Goal: Task Accomplishment & Management: Complete application form

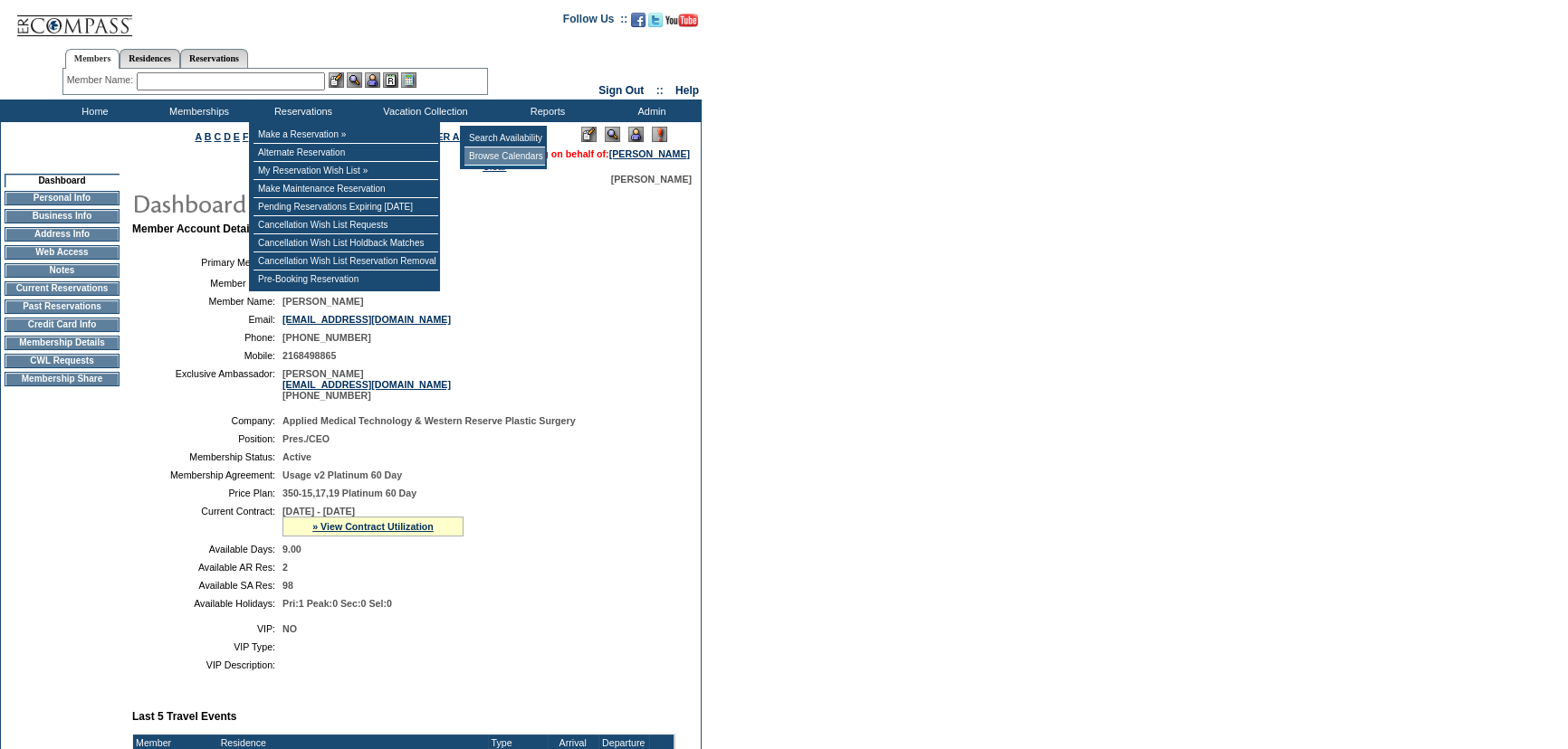
click at [487, 149] on td "Browse Calendars" at bounding box center [504, 157] width 80 height 18
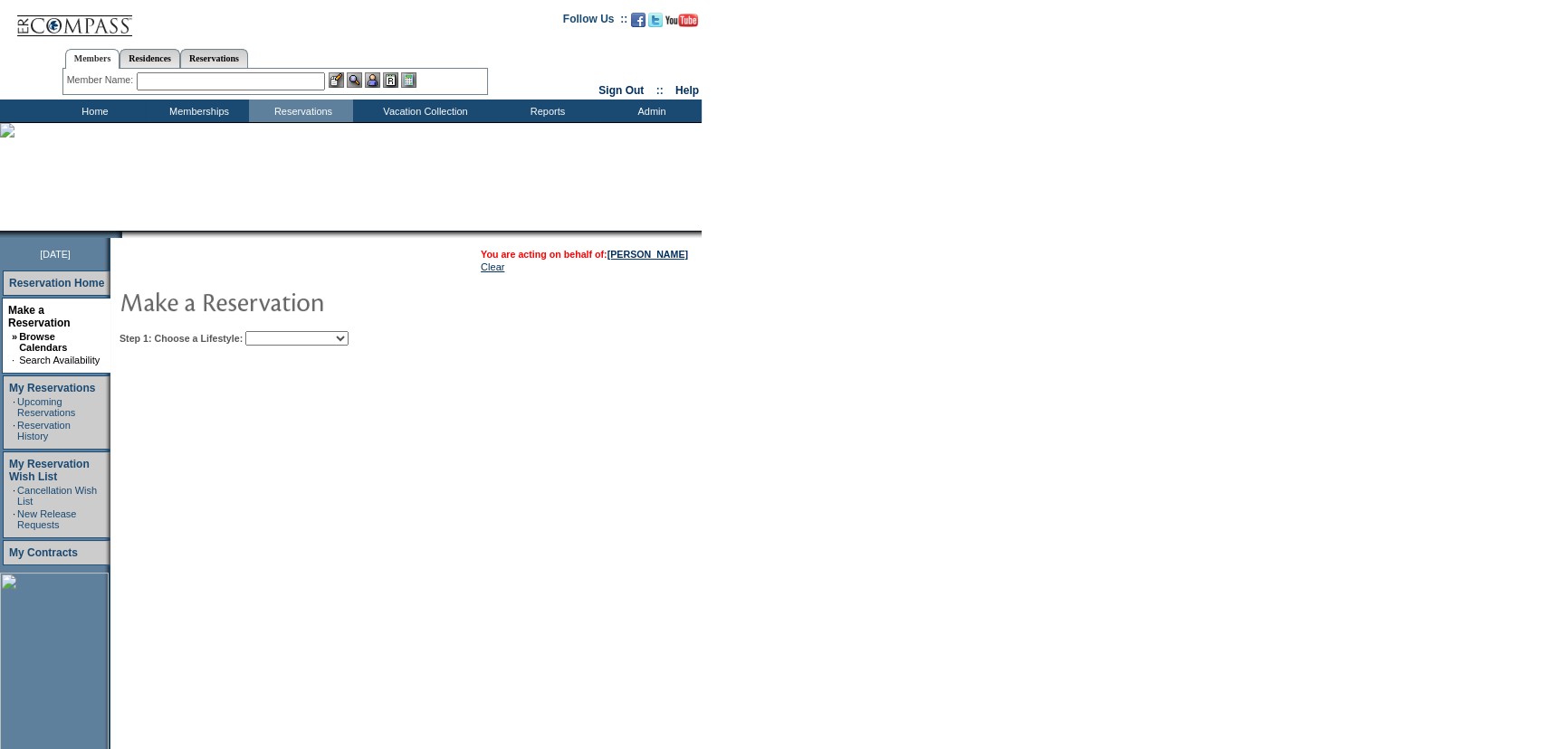
click at [349, 340] on select "My Favorites Beach Leisure Metropolitan Mountain OIAL for Adventure OIAL for Co…" at bounding box center [297, 338] width 104 height 15
select select "Metropolitan"
click at [276, 331] on select "My Favorites Beach Leisure Metropolitan Mountain OIAL for Adventure OIAL for Co…" at bounding box center [297, 338] width 104 height 15
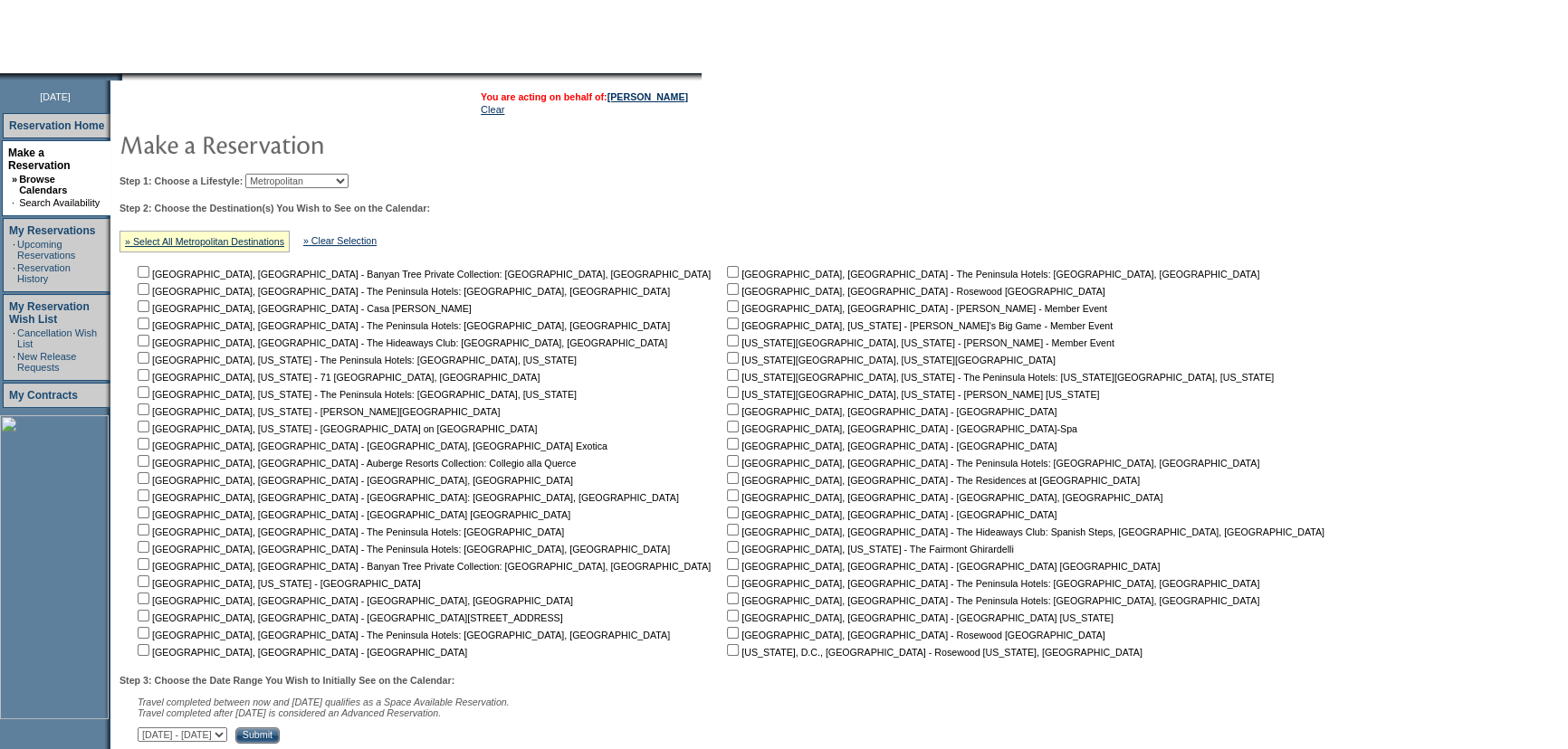
scroll to position [164, 0]
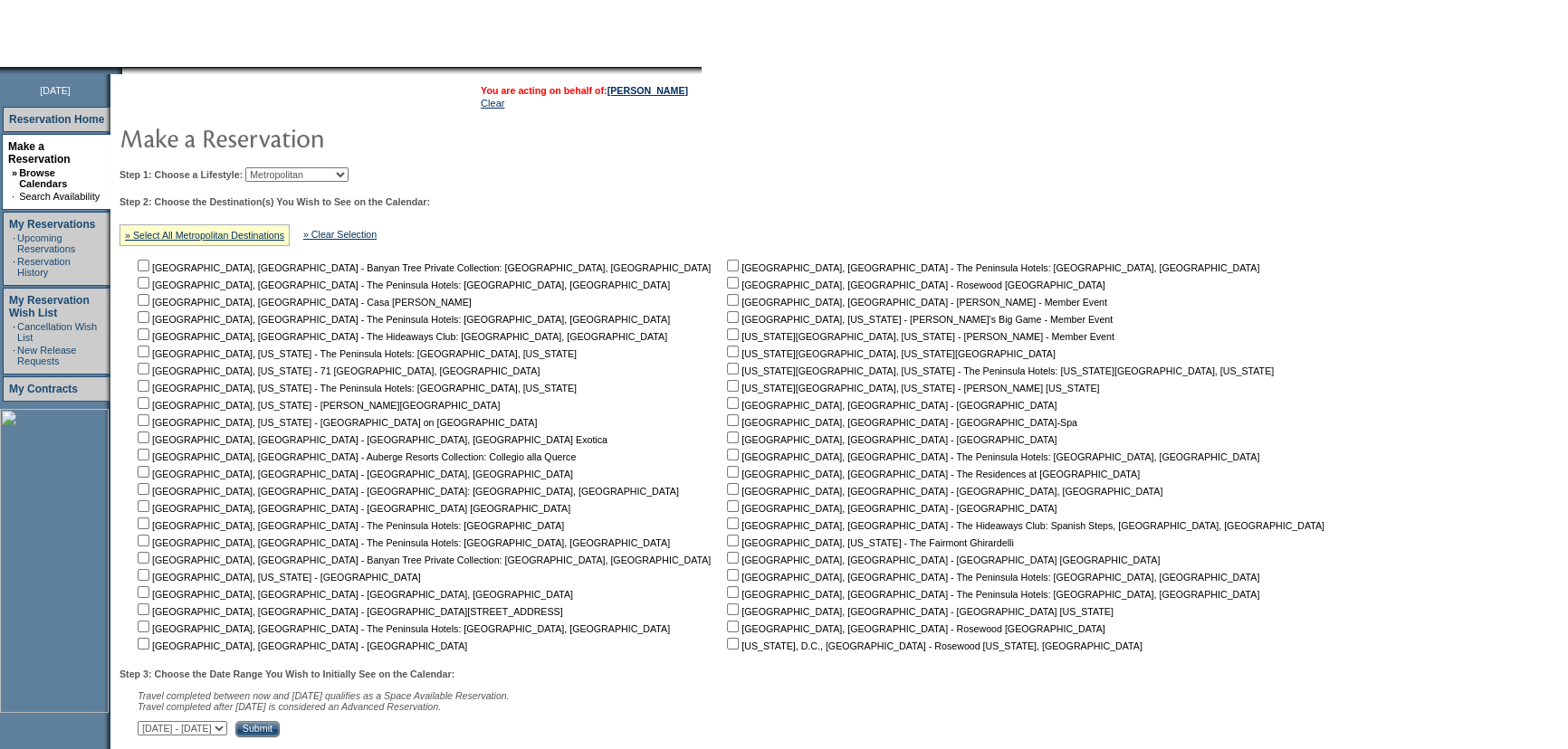
click at [727, 473] on input "checkbox" at bounding box center [733, 472] width 12 height 12
checkbox input "true"
click at [727, 451] on input "checkbox" at bounding box center [733, 454] width 12 height 12
checkbox input "true"
click at [727, 436] on input "checkbox" at bounding box center [733, 437] width 12 height 12
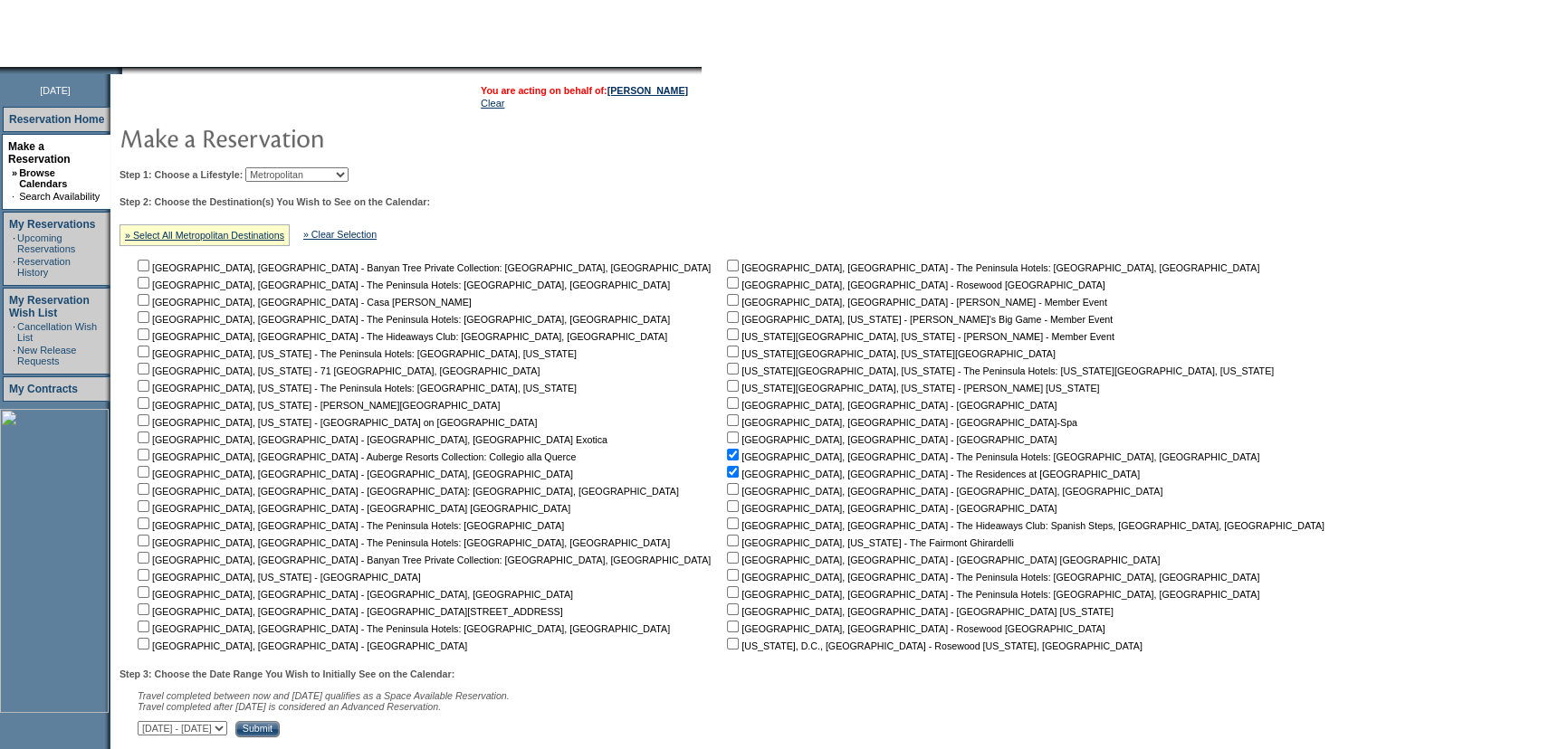
checkbox input "true"
click at [727, 417] on input "checkbox" at bounding box center [733, 420] width 12 height 12
checkbox input "true"
click at [727, 403] on input "checkbox" at bounding box center [733, 403] width 12 height 12
checkbox input "true"
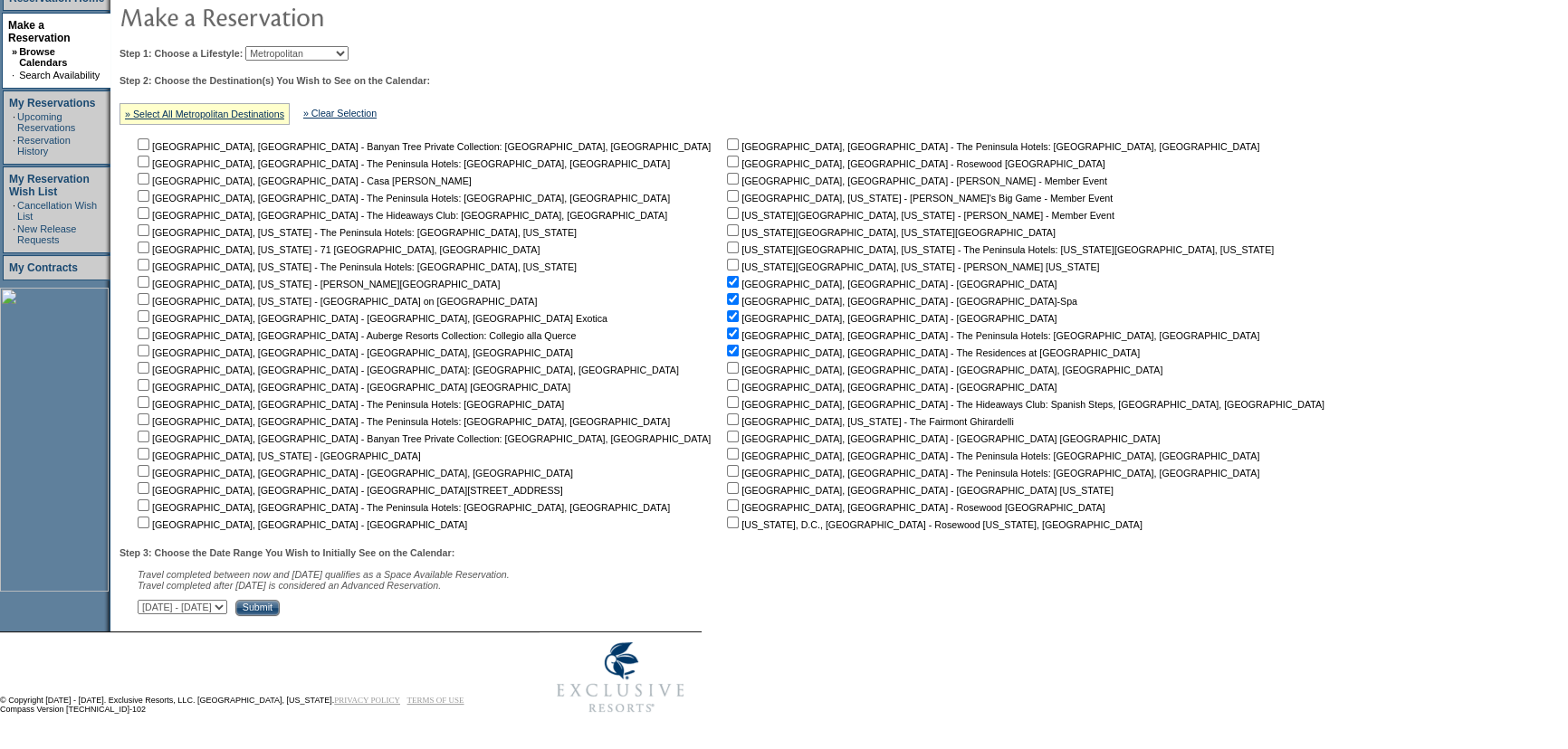
scroll to position [289, 0]
click at [279, 601] on input "Submit" at bounding box center [257, 608] width 44 height 17
